Goal: Navigation & Orientation: Find specific page/section

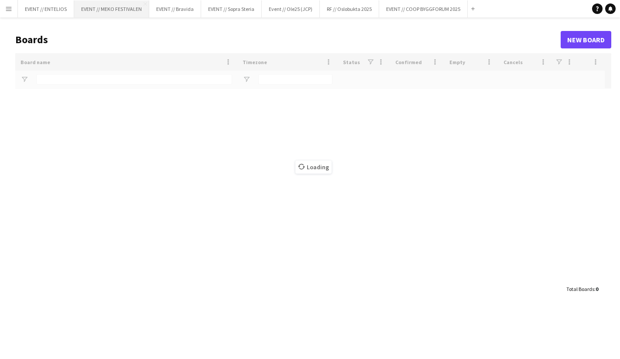
type input "*******"
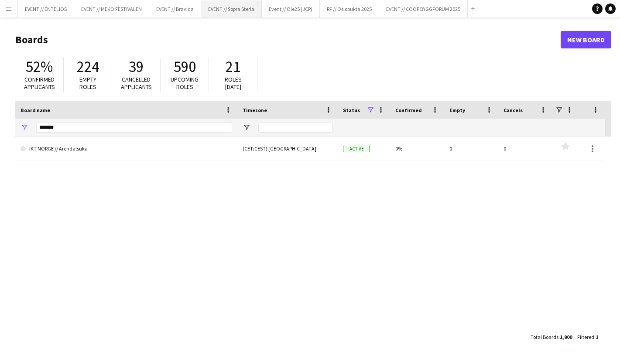
click at [250, 10] on button "EVENT // Sopra Steria Close" at bounding box center [231, 8] width 61 height 17
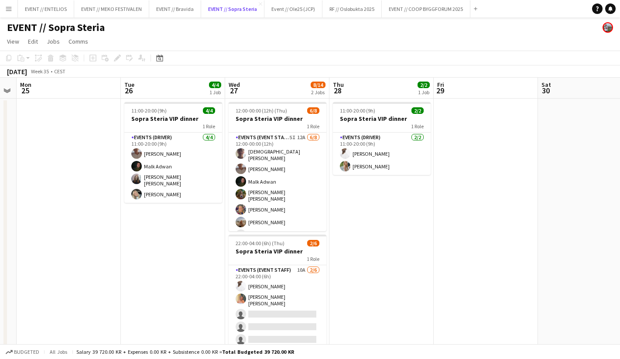
scroll to position [0, 336]
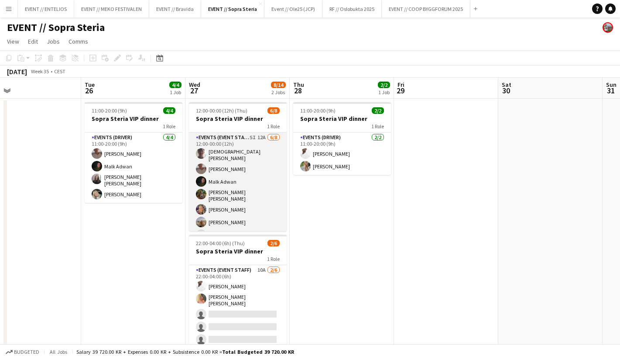
click at [219, 156] on app-card-role "Events (Event Staff) 5I 12A [DATE] 12:00-00:00 (12h) [PERSON_NAME] [PERSON_NAME…" at bounding box center [238, 195] width 98 height 124
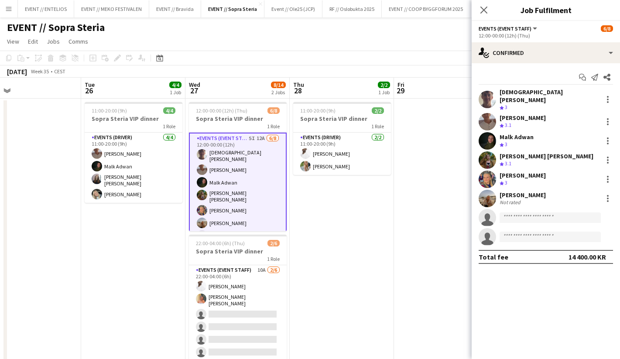
click at [539, 104] on div "Crew rating 3" at bounding box center [550, 107] width 100 height 7
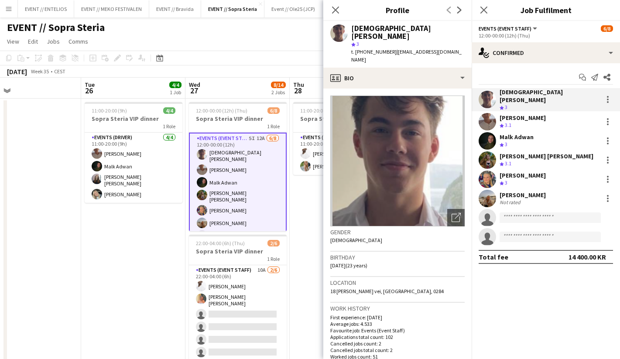
click at [535, 140] on div "Malk Adwan Crew rating 3" at bounding box center [546, 140] width 148 height 17
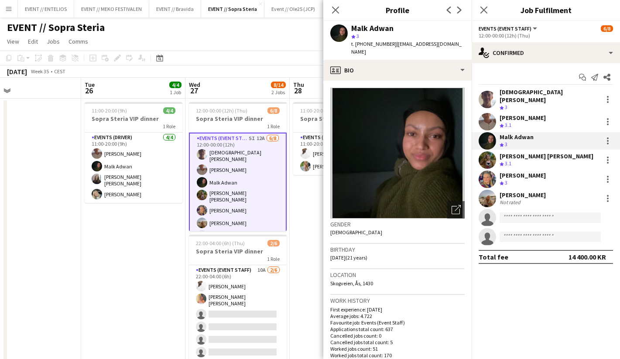
click at [533, 183] on div "[PERSON_NAME] Crew rating 3 [PERSON_NAME] Crew rating 3.1 Malk Adwan Crew ratin…" at bounding box center [546, 167] width 148 height 158
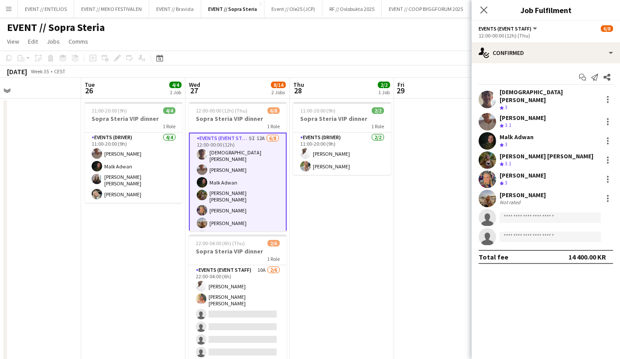
click at [532, 172] on div "[PERSON_NAME]" at bounding box center [523, 176] width 46 height 8
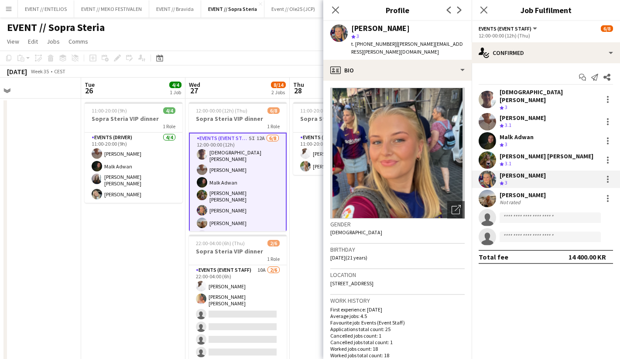
click at [526, 153] on div "[PERSON_NAME] [PERSON_NAME]" at bounding box center [547, 156] width 94 height 8
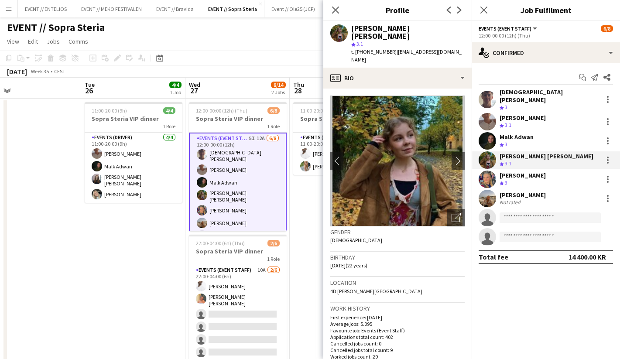
click at [522, 141] on div "Crew rating 3" at bounding box center [517, 144] width 34 height 7
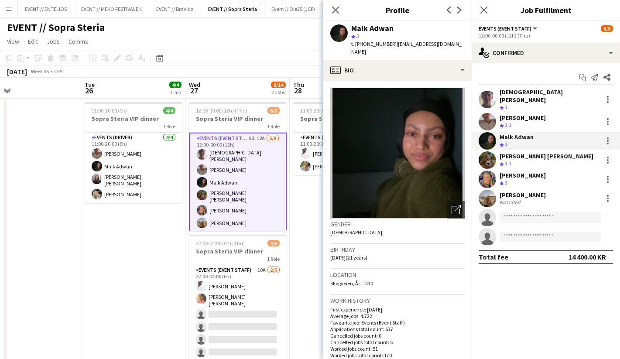
click at [522, 122] on div "Crew rating 3.1" at bounding box center [523, 125] width 46 height 7
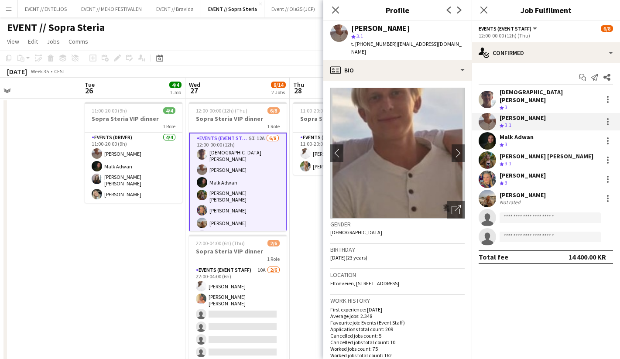
click at [108, 248] on app-date-cell "11:00-20:00 (9h) 4/4 Sopra Steria VIP dinner 1 Role Events (Driver) [DATE] 11:0…" at bounding box center [133, 240] width 104 height 283
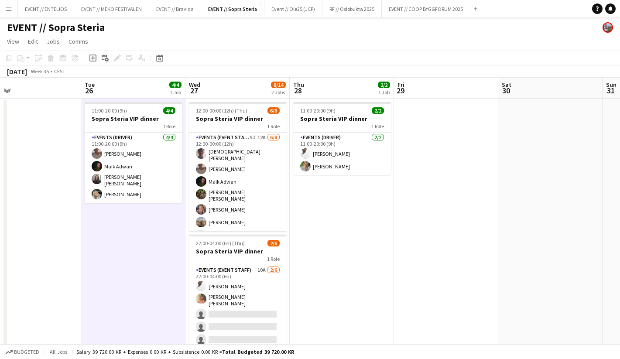
click at [10, 7] on app-icon "Menu" at bounding box center [8, 8] width 7 height 7
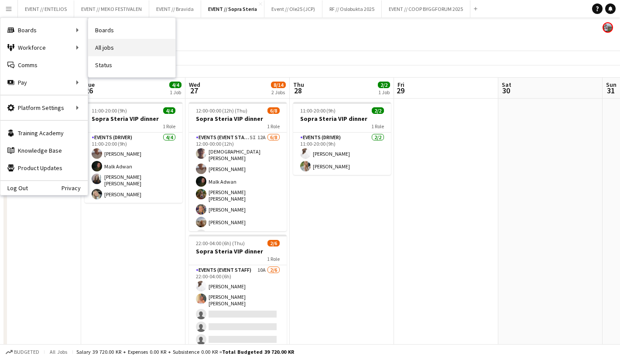
click at [128, 48] on link "All jobs" at bounding box center [131, 47] width 87 height 17
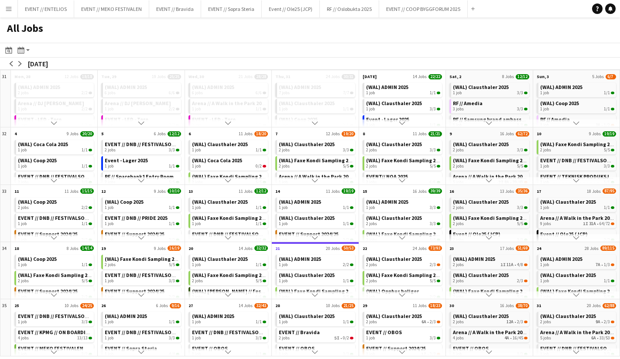
click at [10, 9] on app-icon "Menu" at bounding box center [8, 8] width 7 height 7
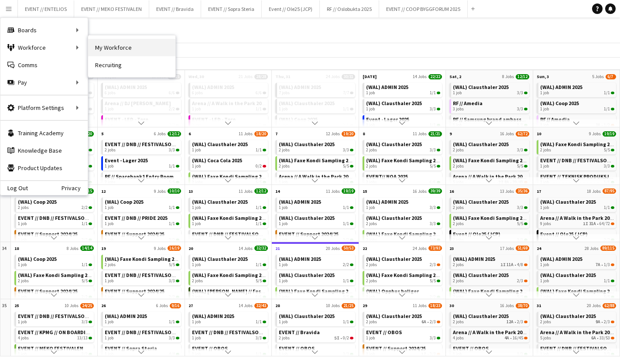
click at [103, 47] on link "My Workforce" at bounding box center [131, 47] width 87 height 17
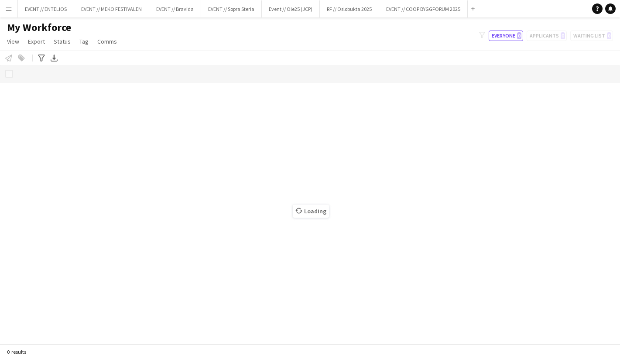
click at [12, 13] on button "Menu" at bounding box center [8, 8] width 17 height 17
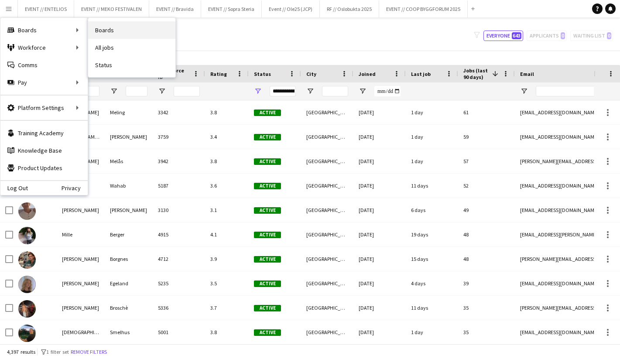
click at [98, 32] on link "Boards" at bounding box center [131, 29] width 87 height 17
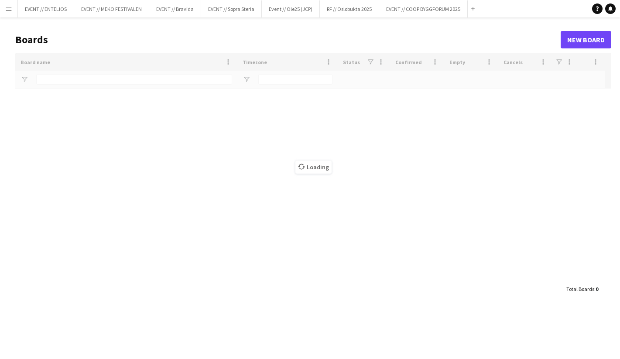
type input "*******"
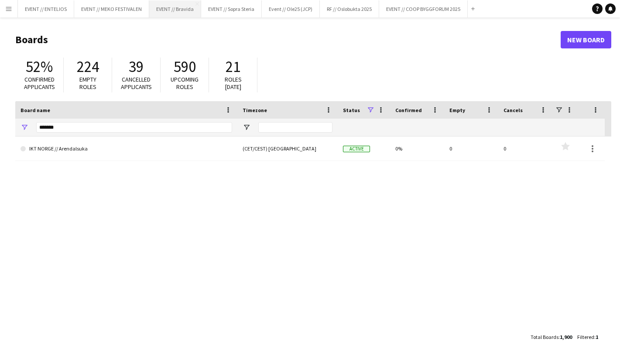
click at [165, 7] on button "EVENT // Bravida Close" at bounding box center [175, 8] width 52 height 17
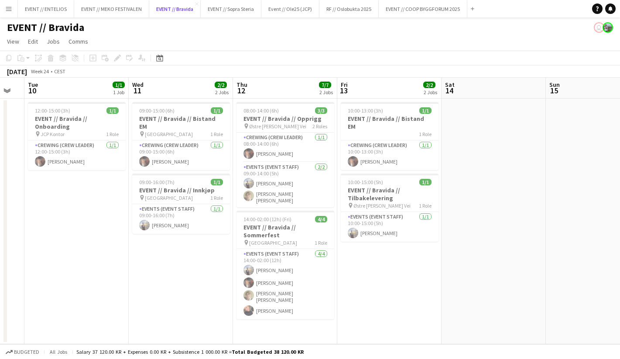
scroll to position [0, 178]
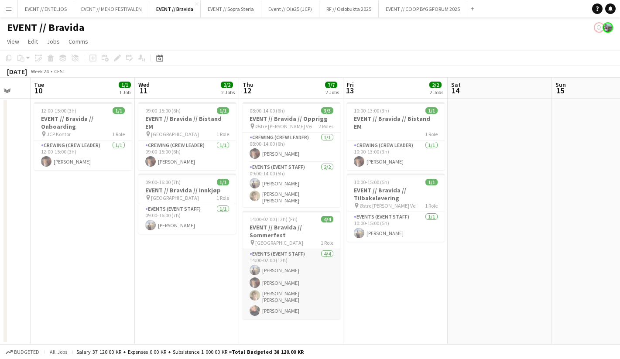
click at [317, 287] on app-card-role "Events (Event Staff) [DATE] 14:00-02:00 (12h) [PERSON_NAME] [PERSON_NAME] [PERS…" at bounding box center [292, 284] width 98 height 70
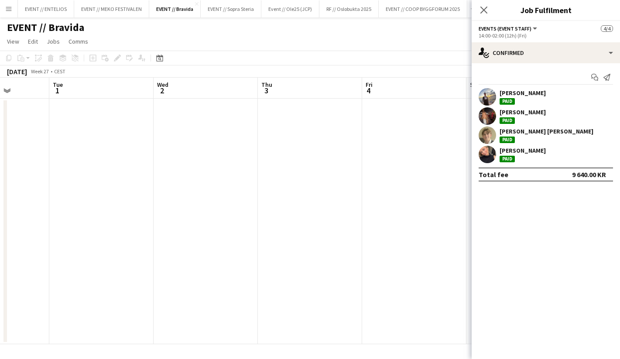
scroll to position [0, 265]
click at [486, 8] on icon "Close pop-in" at bounding box center [484, 10] width 8 height 8
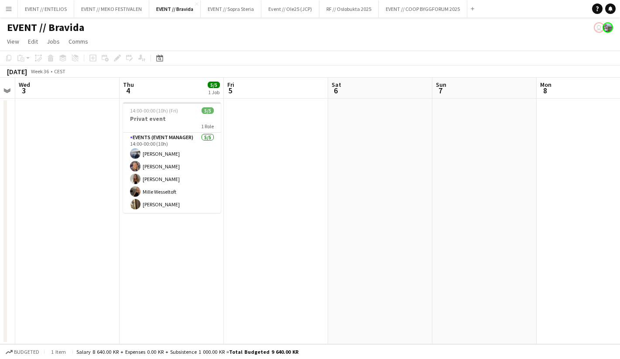
scroll to position [0, 290]
